Goal: Task Accomplishment & Management: Use online tool/utility

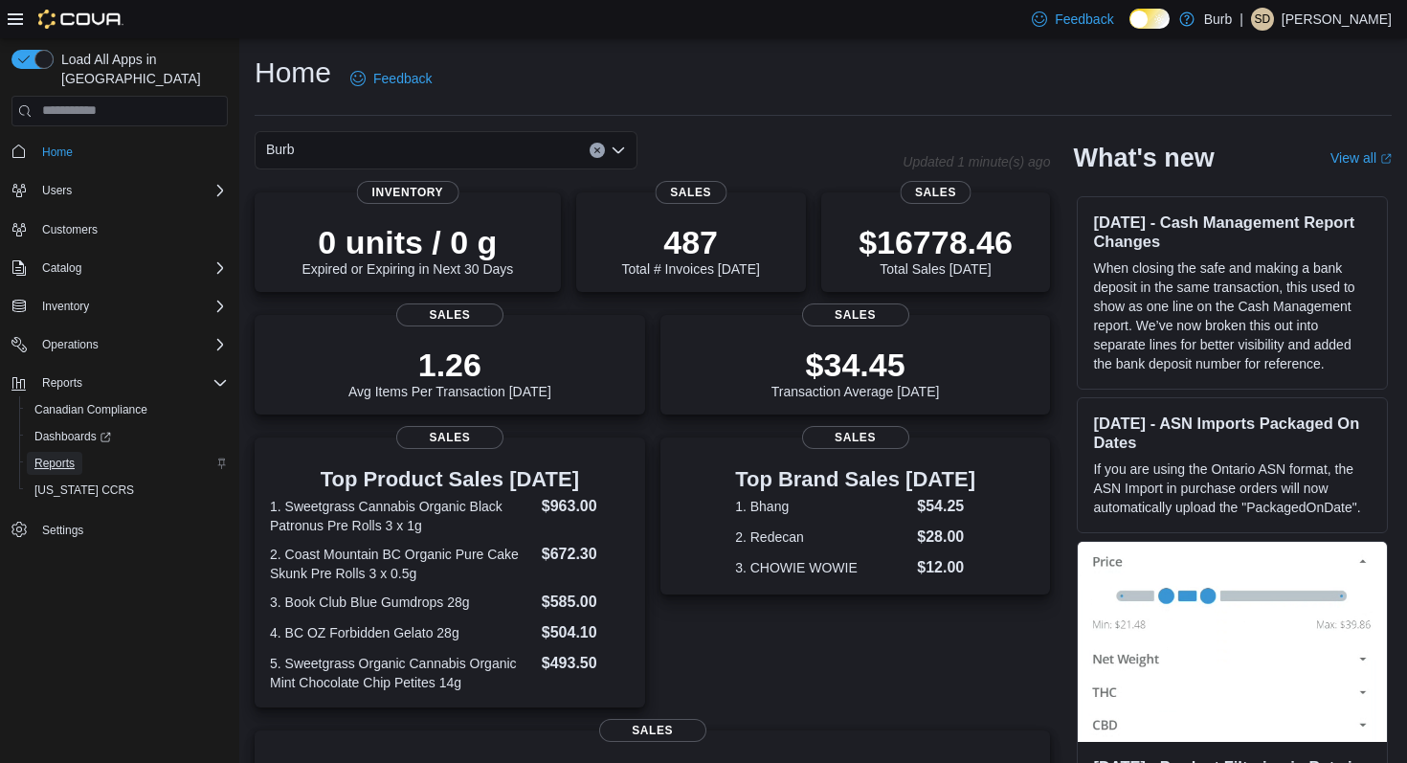
click at [74, 456] on span "Reports" at bounding box center [54, 463] width 40 height 15
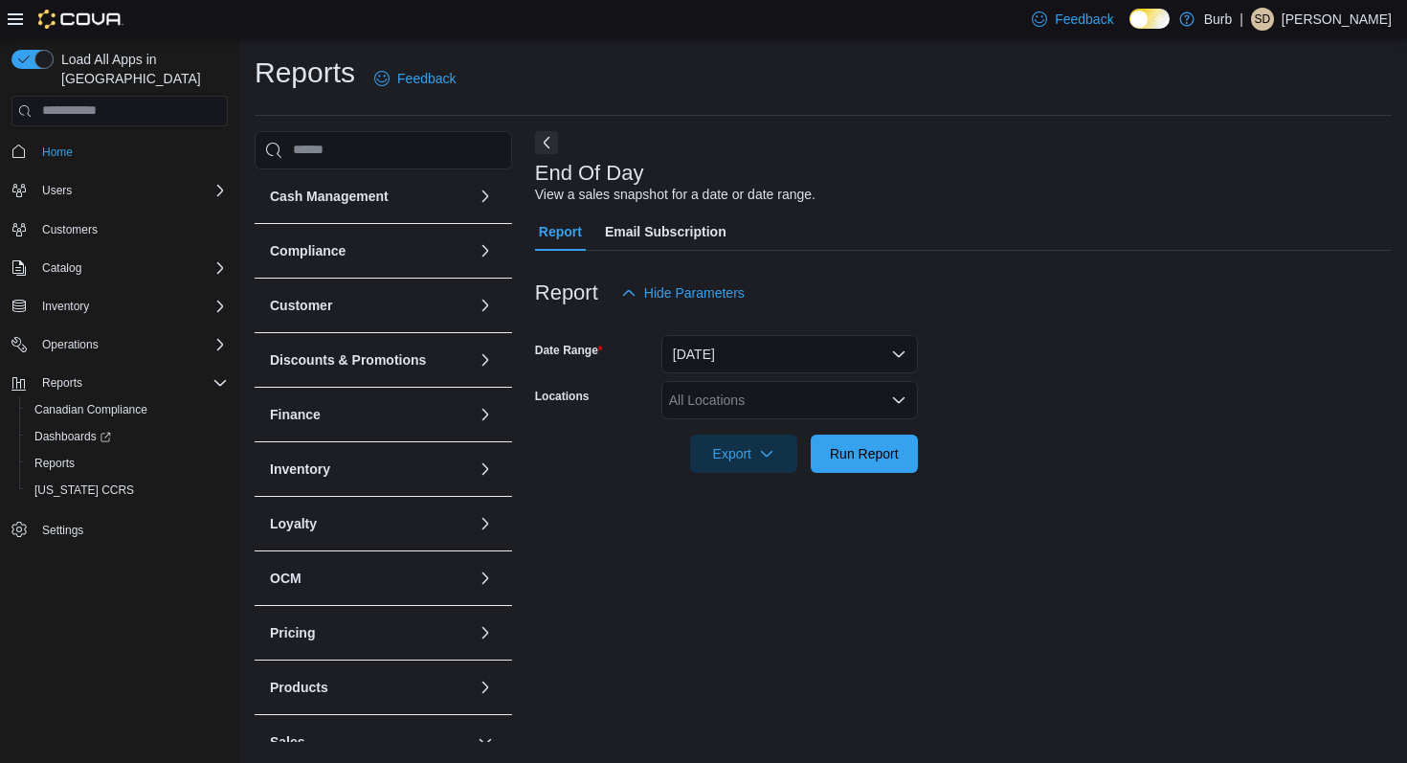
click at [807, 397] on div "All Locations" at bounding box center [789, 400] width 256 height 38
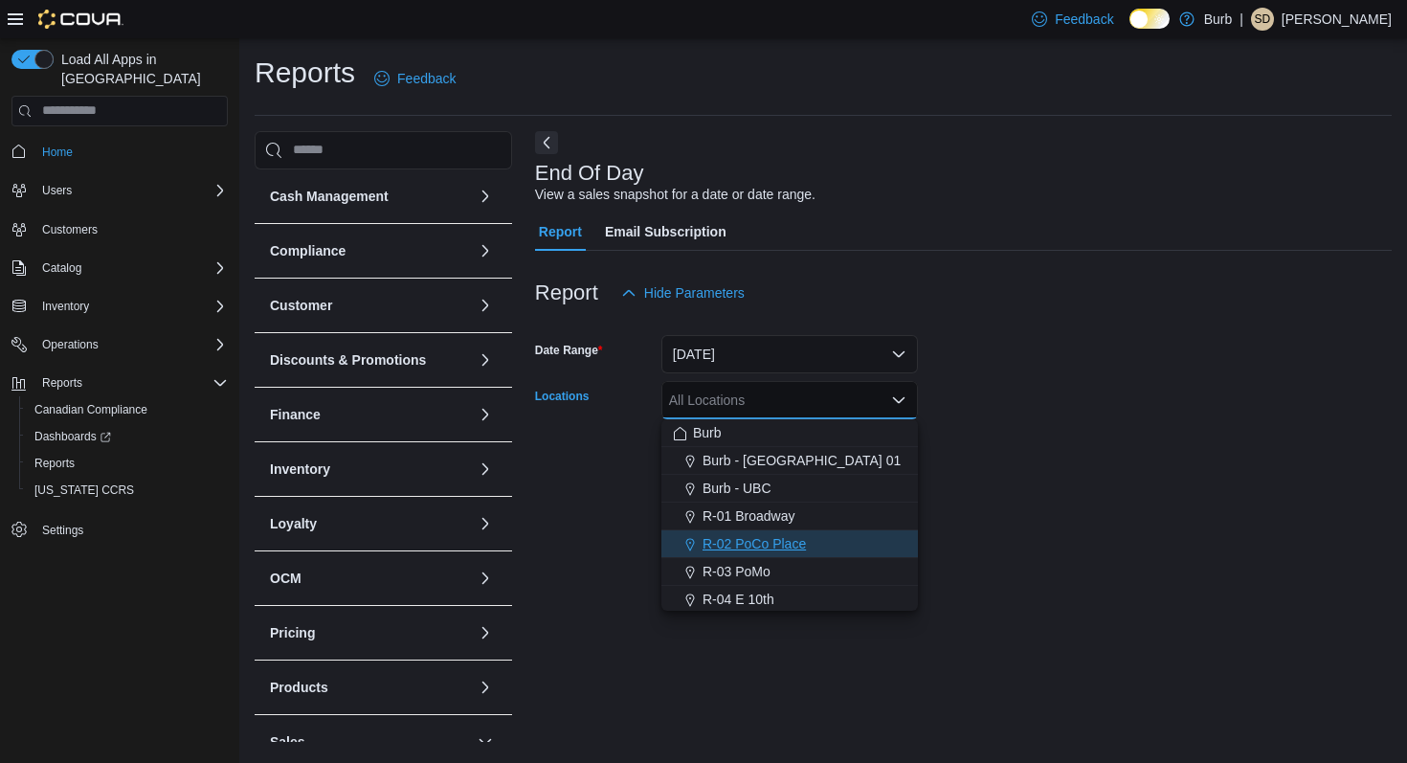
click at [804, 542] on span "R-02 PoCo Place" at bounding box center [753, 543] width 103 height 19
click at [964, 514] on div "End Of Day View a sales snapshot for a date or date range. Report Email Subscri…" at bounding box center [963, 436] width 856 height 611
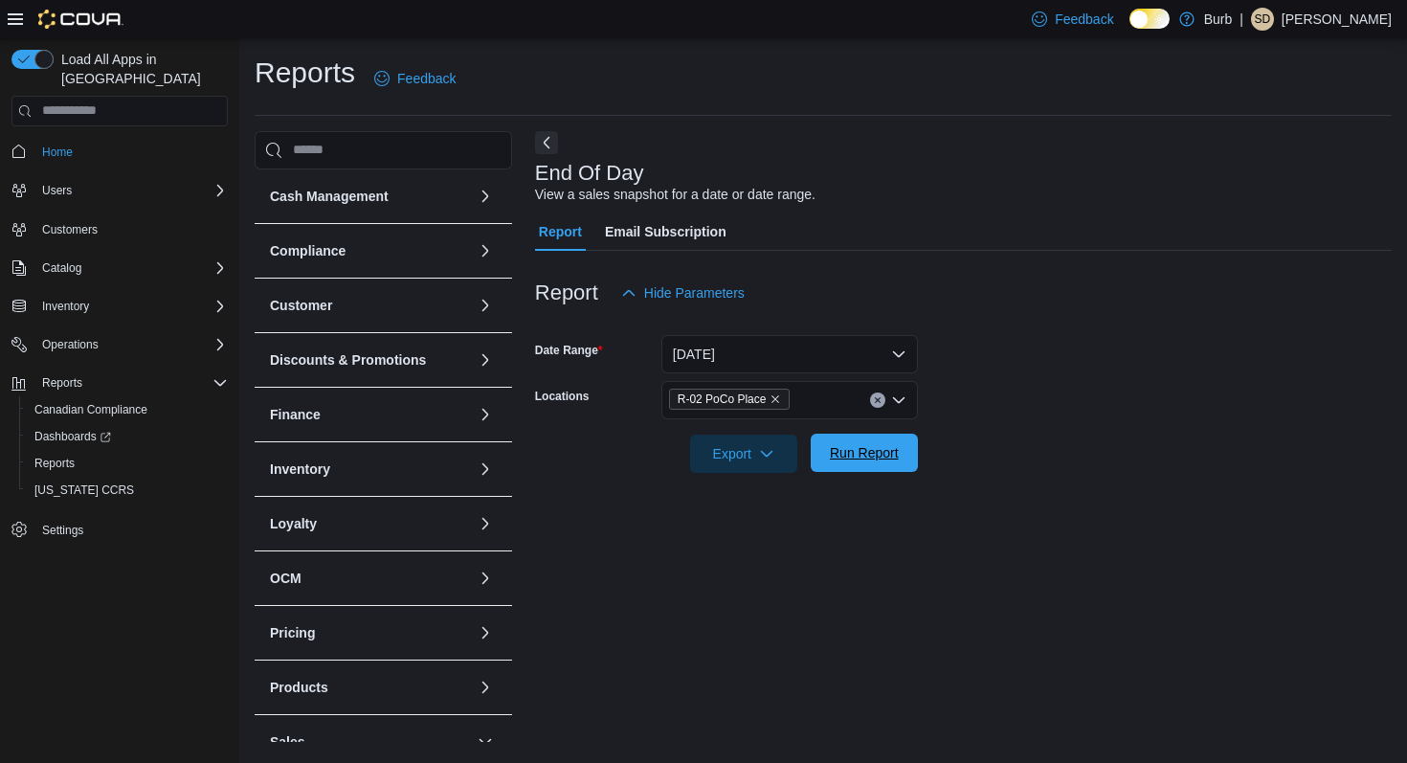
click at [900, 464] on span "Run Report" at bounding box center [864, 452] width 84 height 38
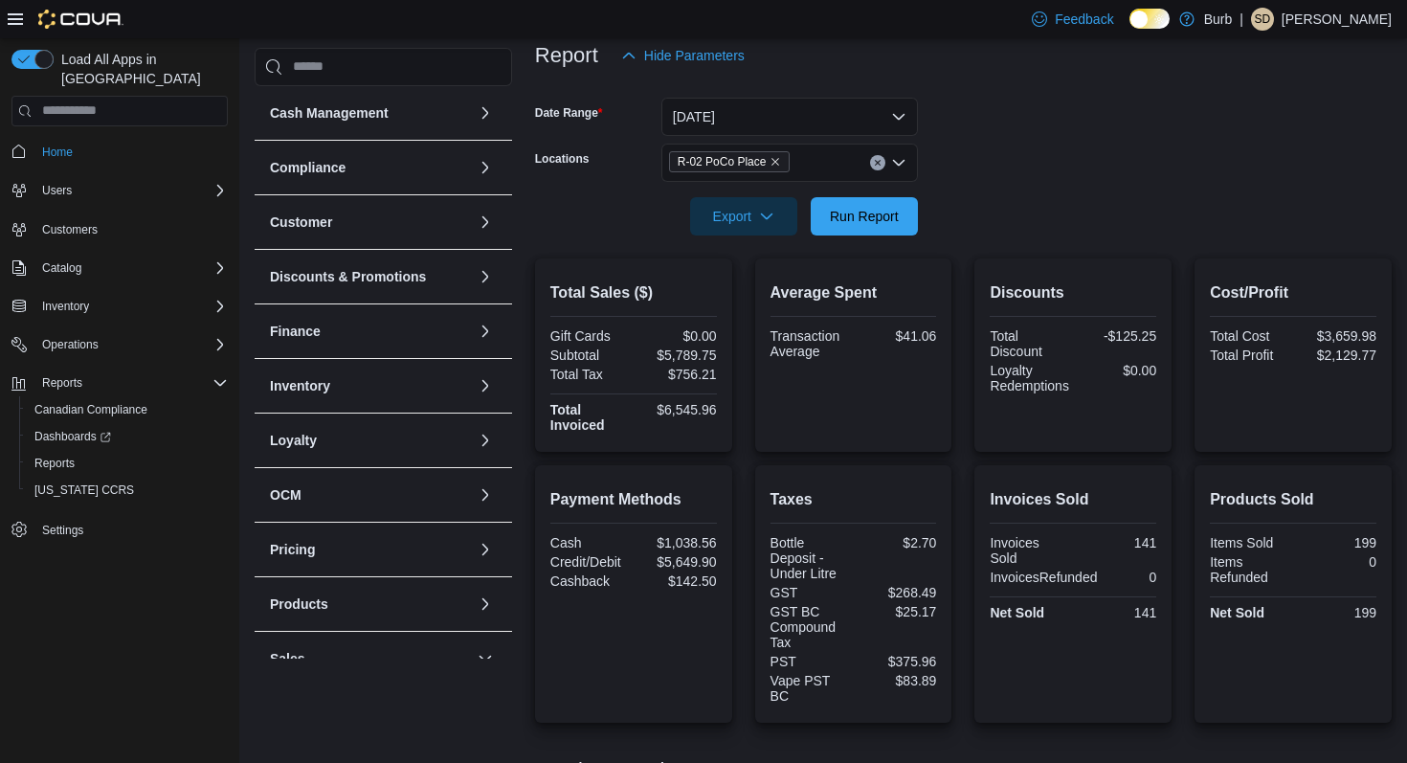
scroll to position [92, 0]
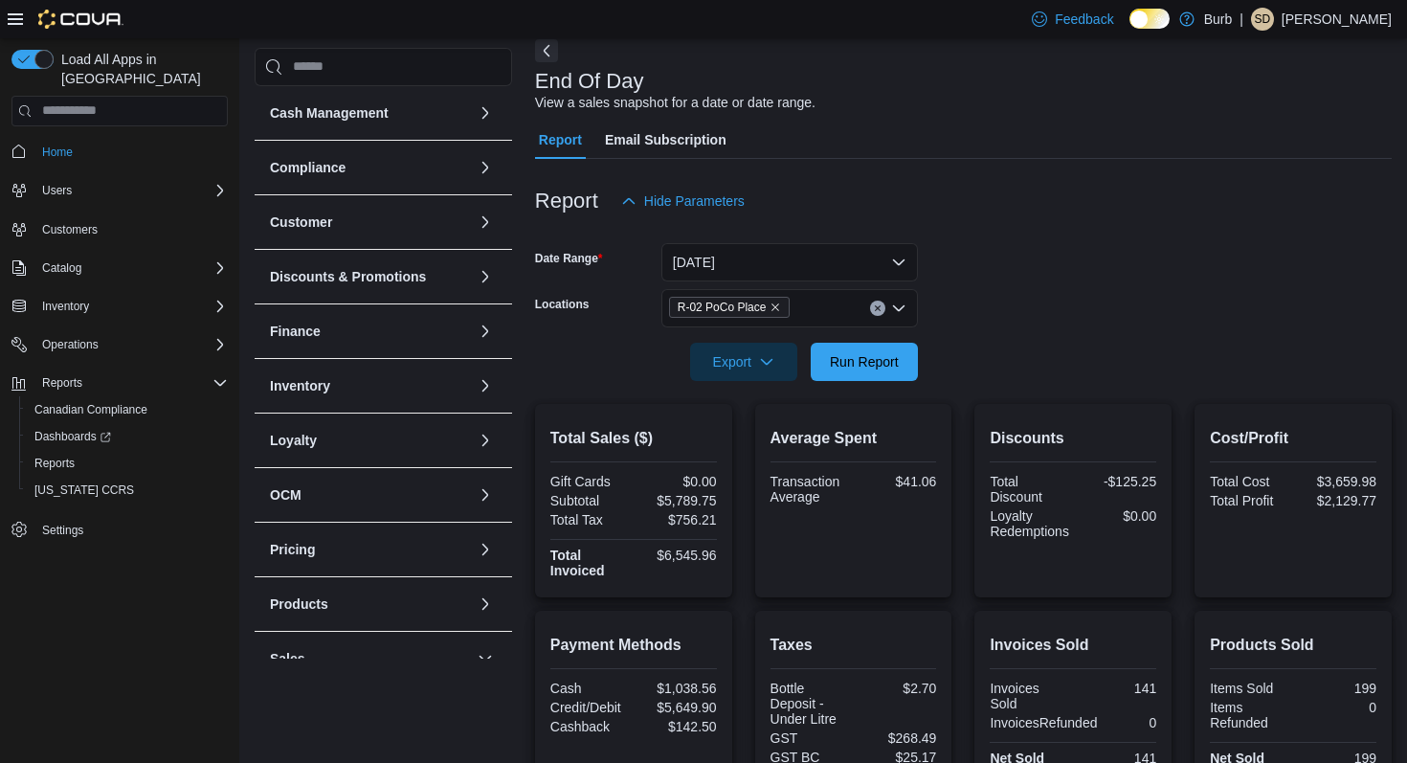
click at [879, 302] on button "Clear input" at bounding box center [877, 307] width 15 height 15
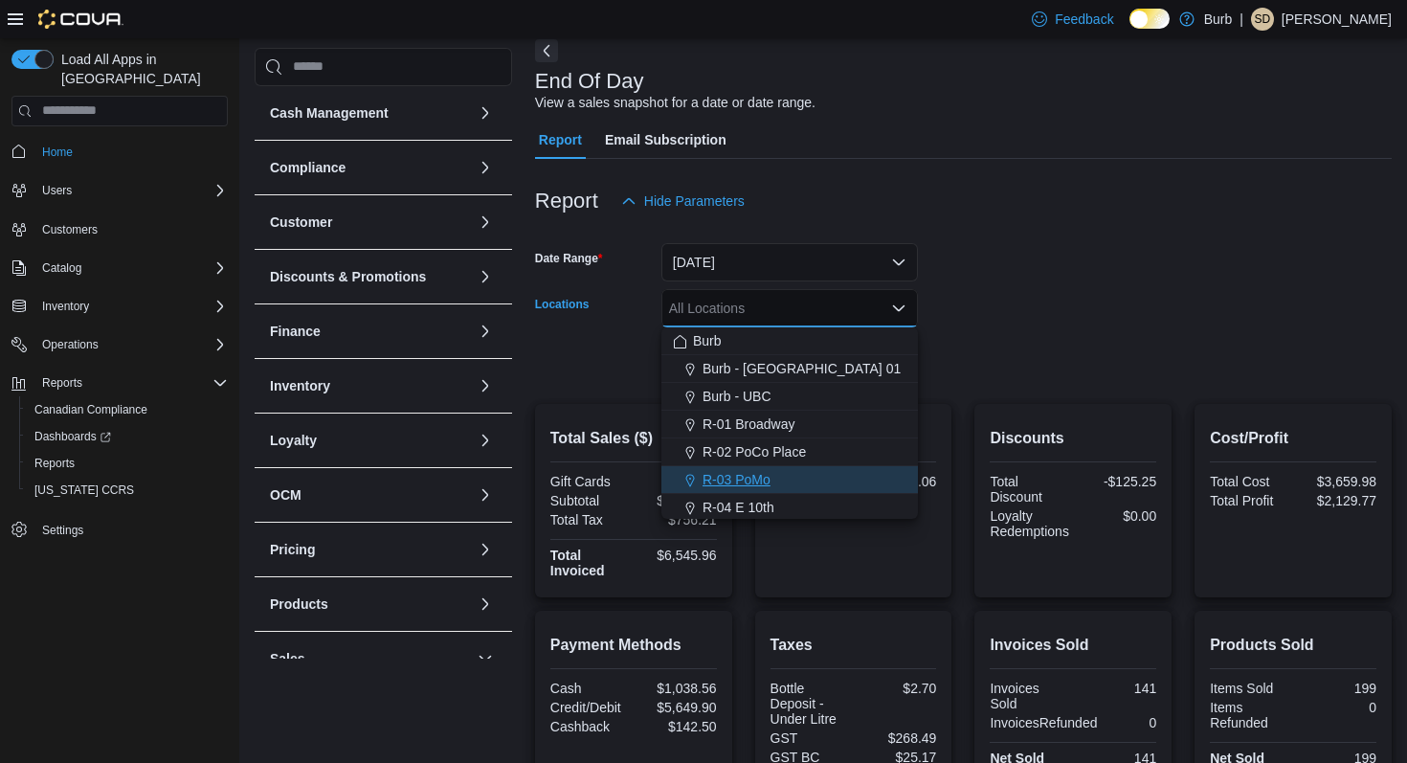
click at [839, 485] on div "R-03 PoMo" at bounding box center [789, 479] width 233 height 19
click at [952, 329] on div at bounding box center [963, 334] width 856 height 15
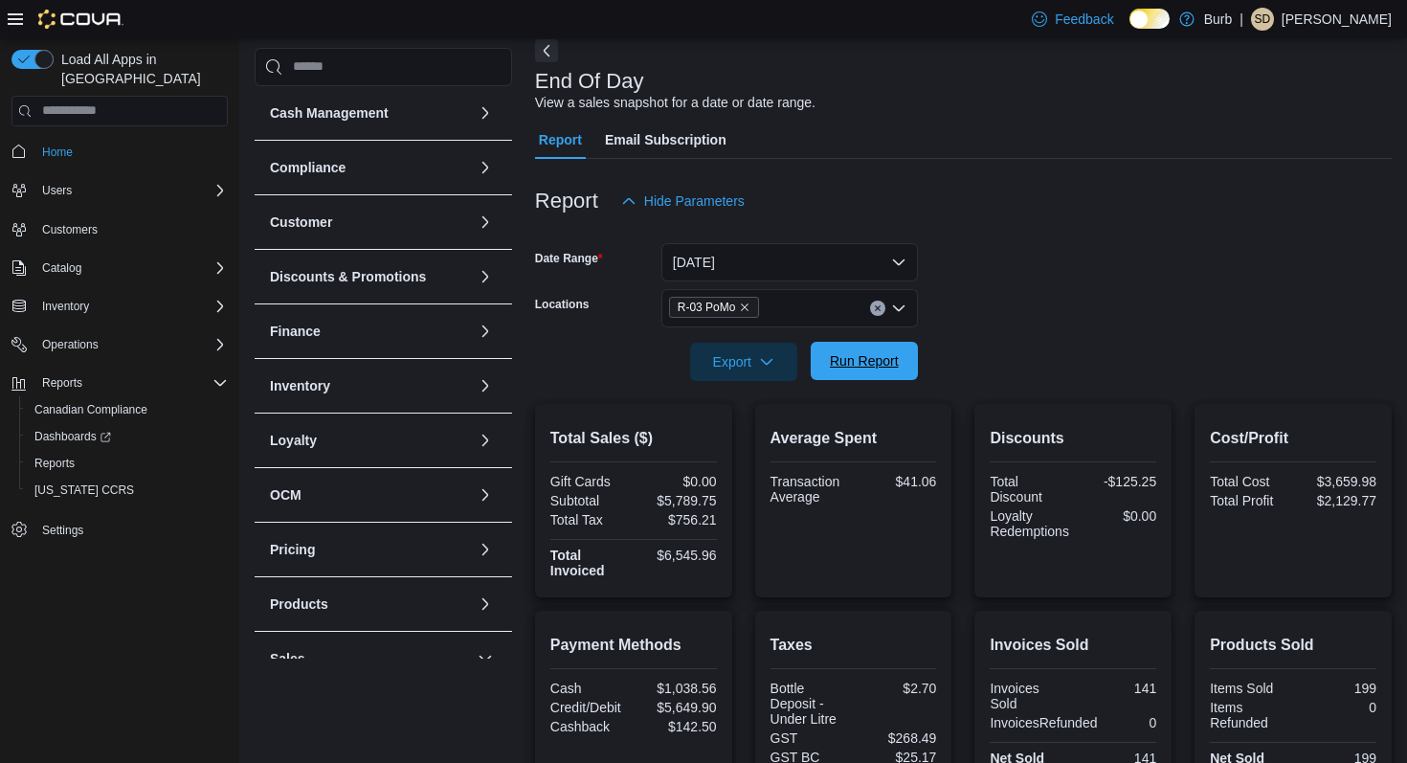
click at [905, 347] on span "Run Report" at bounding box center [864, 361] width 84 height 38
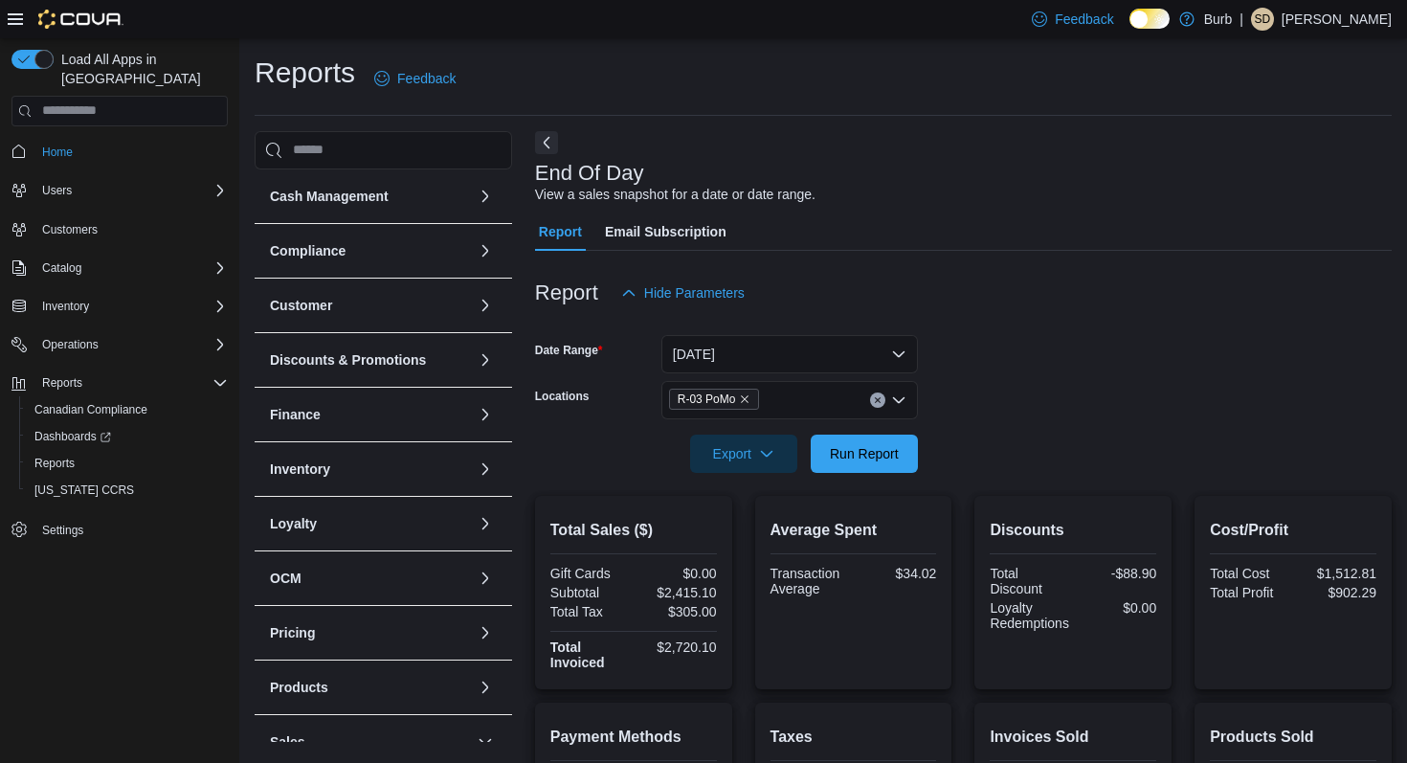
click at [878, 399] on icon "Clear input" at bounding box center [877, 399] width 5 height 5
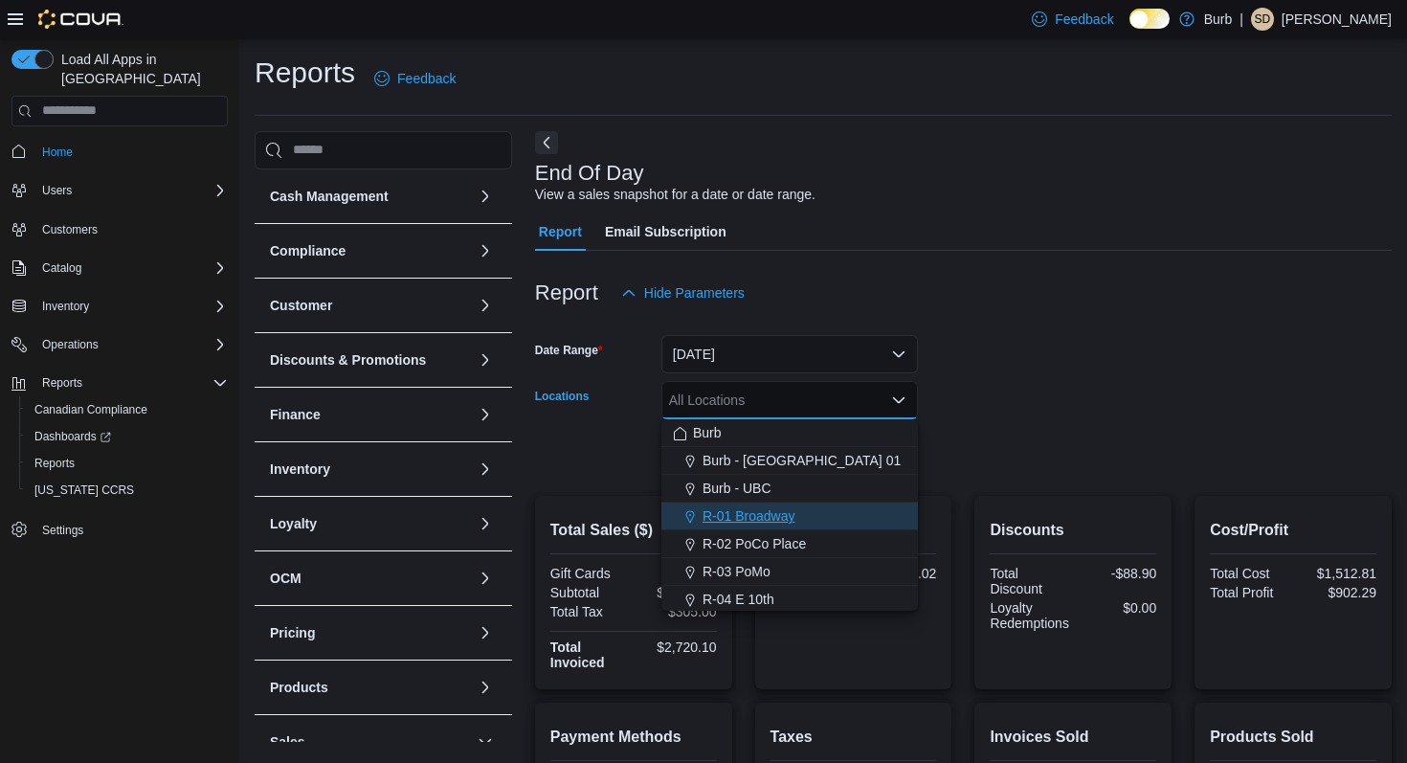
click at [879, 527] on button "R-01 Broadway" at bounding box center [789, 516] width 256 height 28
click at [954, 449] on form "Date Range Today Locations R-01 Broadway Combo box. Selected. R-01 Broadway. Pr…" at bounding box center [963, 392] width 856 height 161
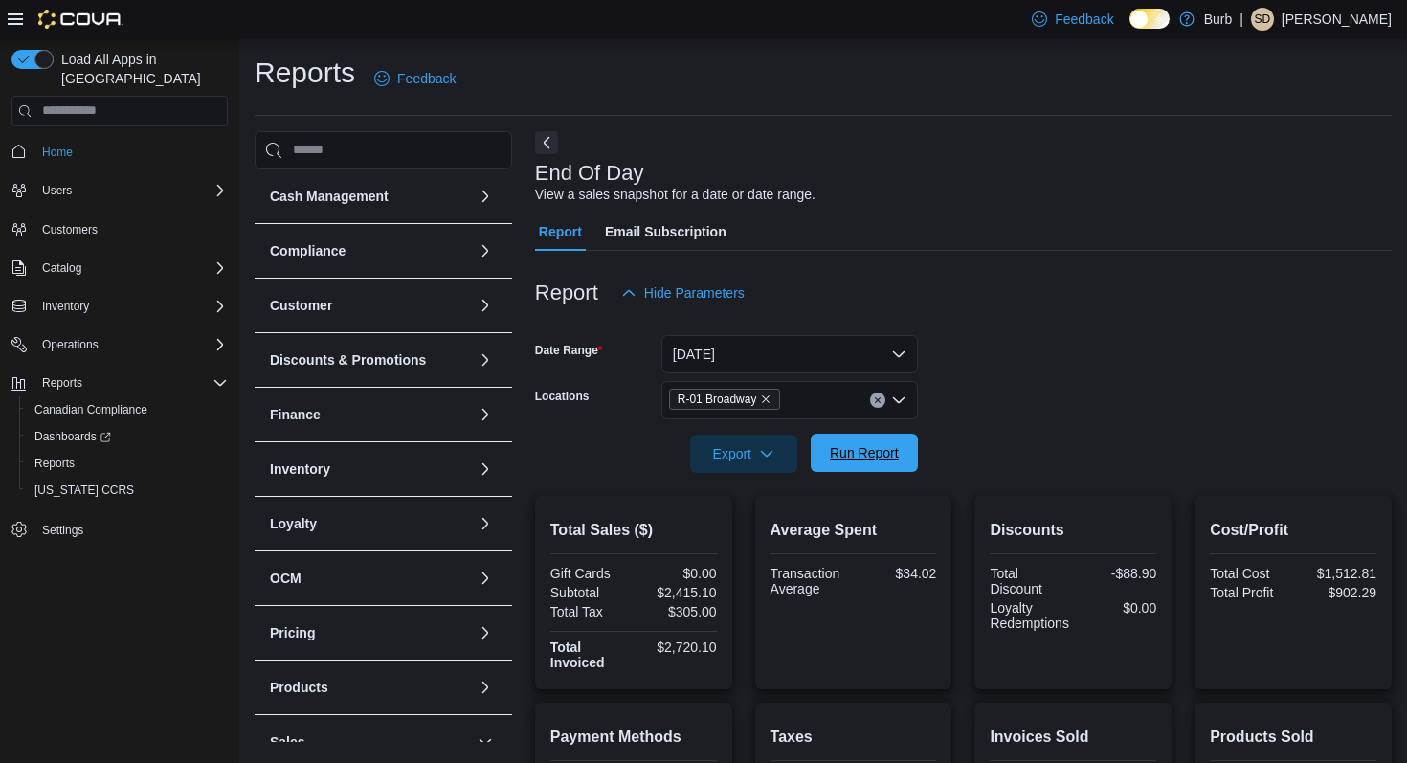
click at [907, 444] on button "Run Report" at bounding box center [864, 452] width 107 height 38
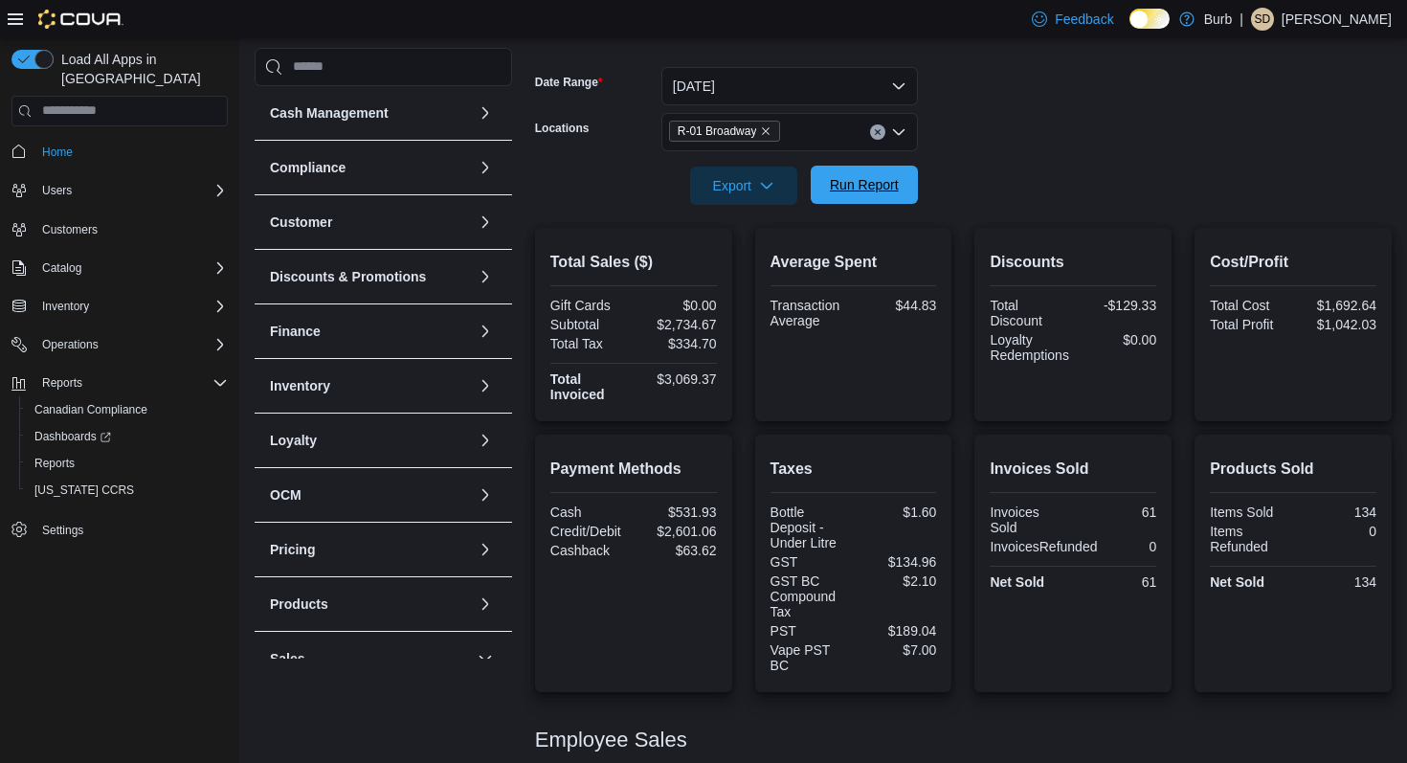
scroll to position [264, 0]
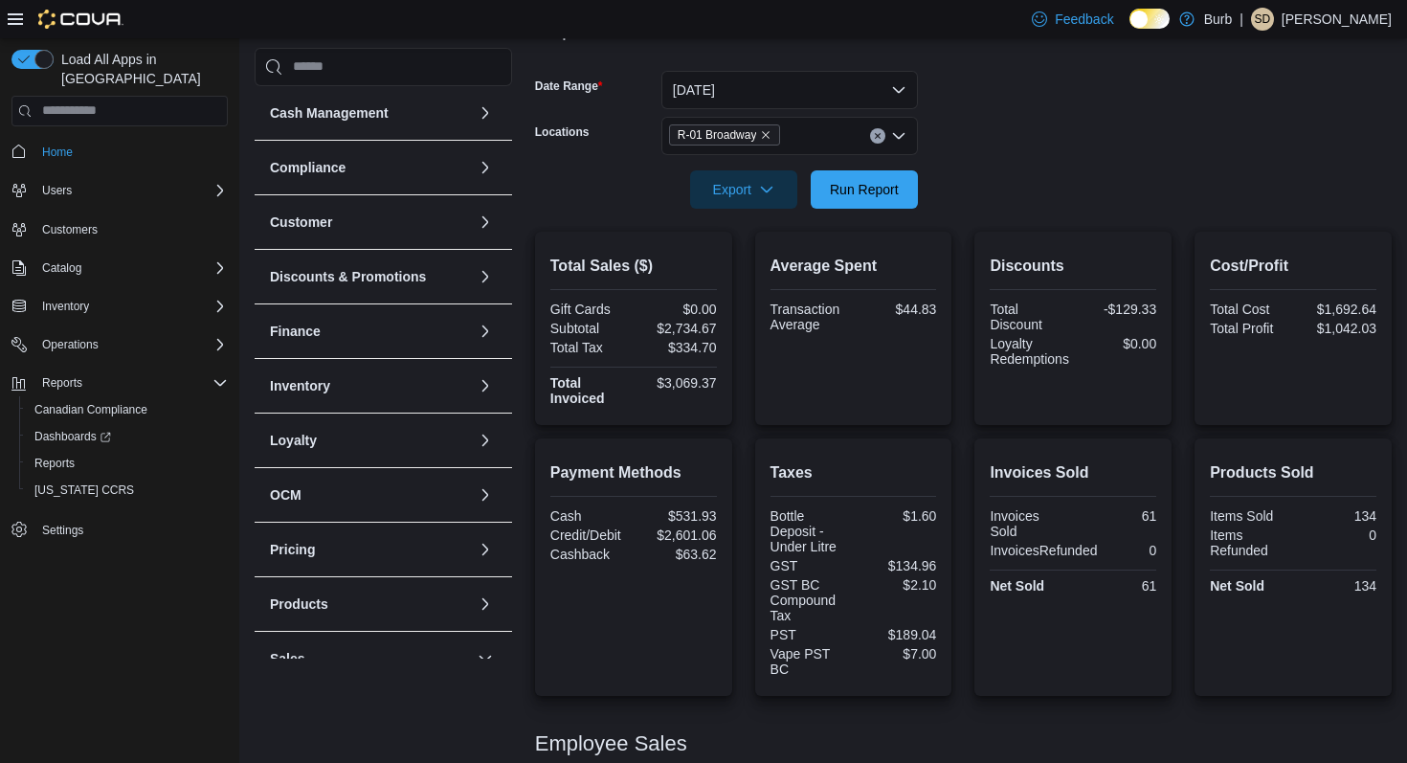
click at [877, 134] on icon "Clear input" at bounding box center [878, 136] width 8 height 8
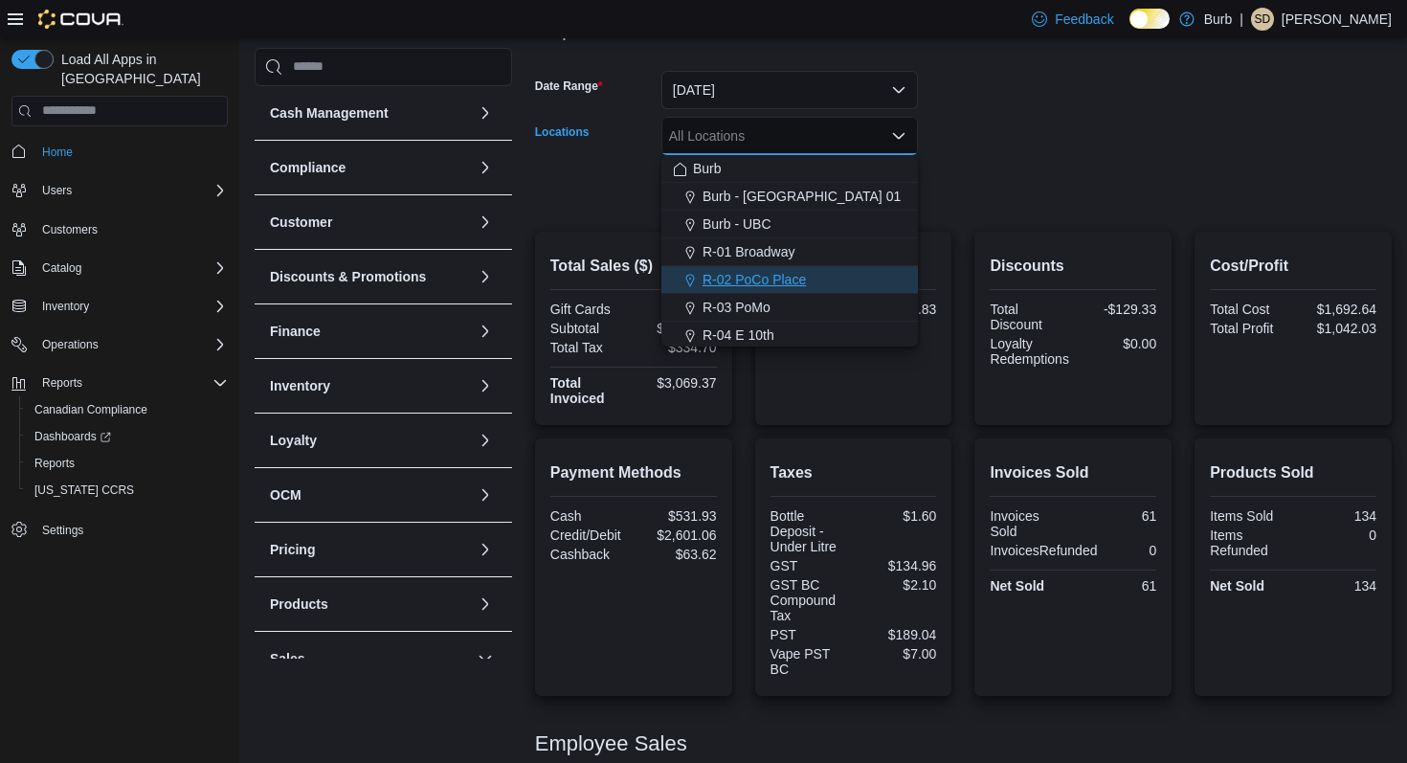
click at [862, 278] on div "R-02 PoCo Place" at bounding box center [789, 279] width 233 height 19
click at [971, 203] on form "Date Range Today Locations R-02 PoCo Place Combo box. Selected. R-02 PoCo Place…" at bounding box center [963, 128] width 856 height 161
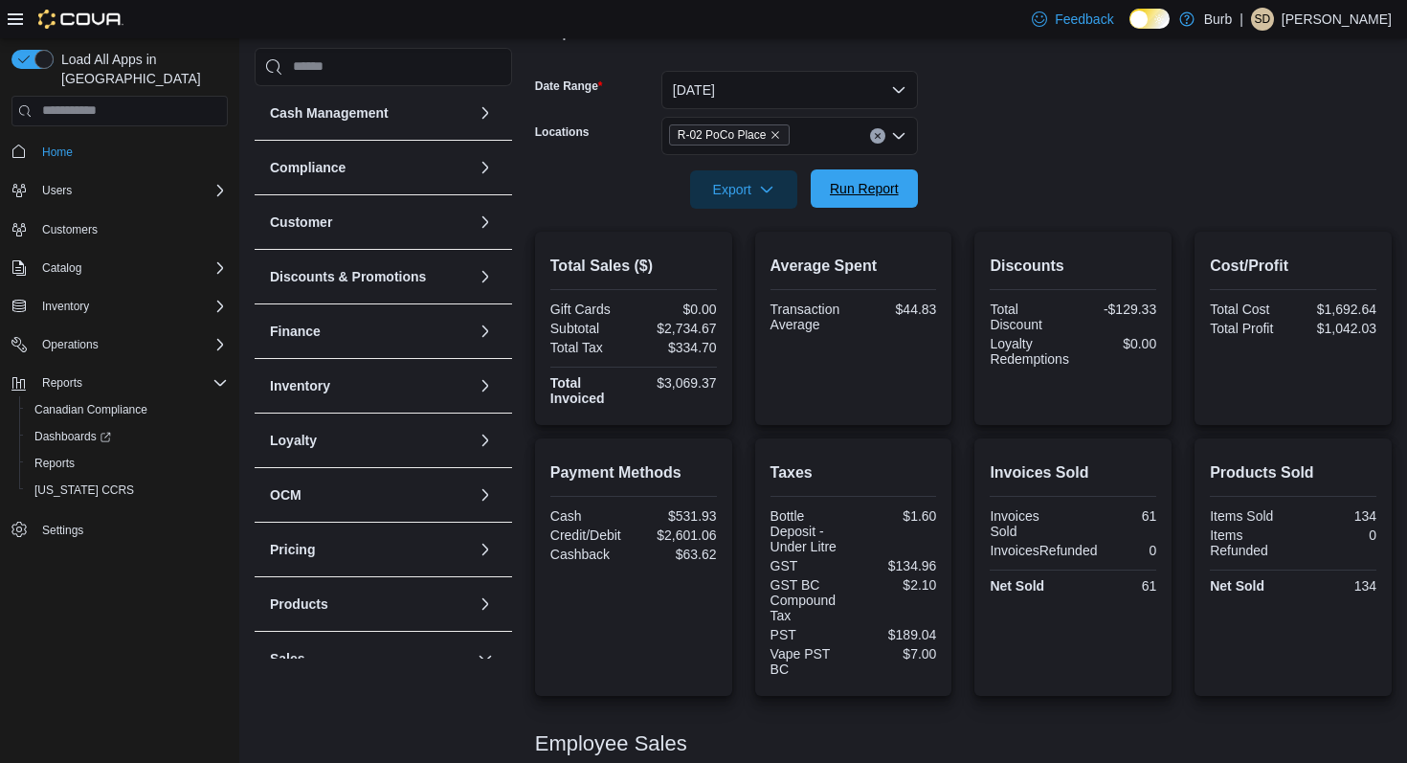
click at [901, 173] on span "Run Report" at bounding box center [864, 188] width 84 height 38
